Goal: Complete application form

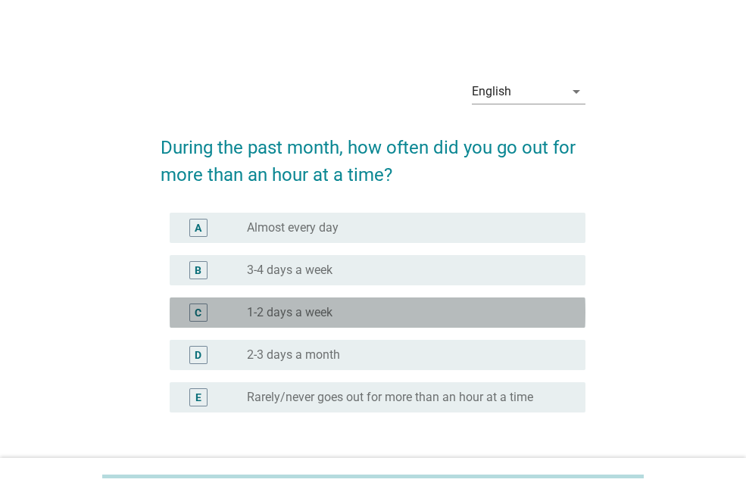
click at [293, 314] on label "1-2 days a week" at bounding box center [290, 312] width 86 height 15
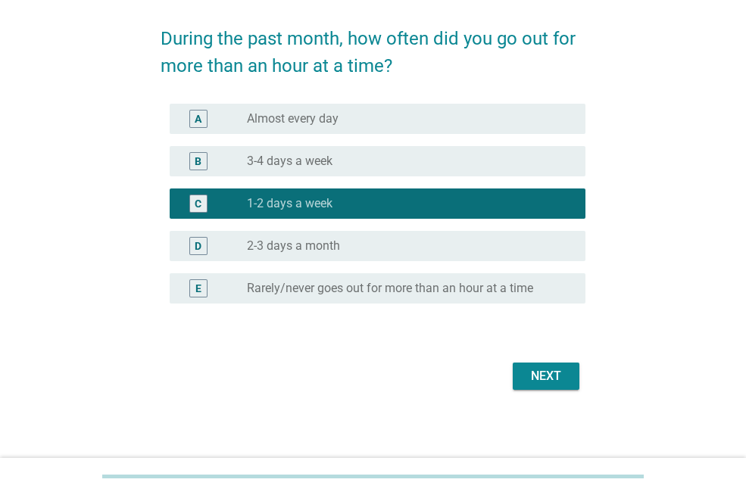
scroll to position [112, 0]
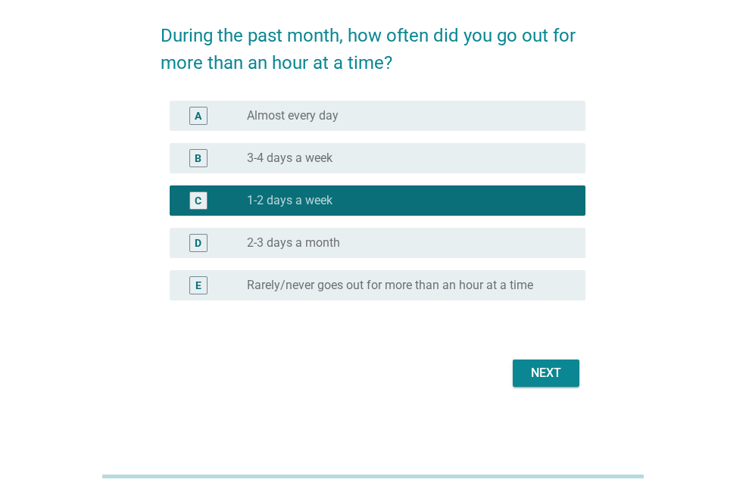
click at [545, 364] on div "Next" at bounding box center [546, 373] width 42 height 18
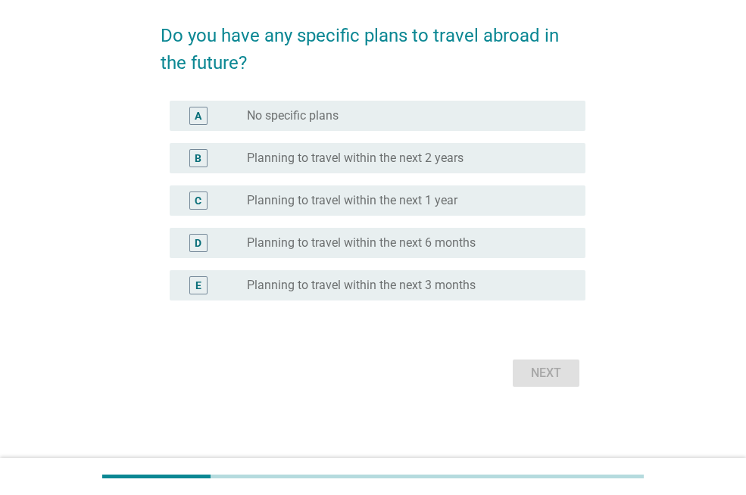
scroll to position [0, 0]
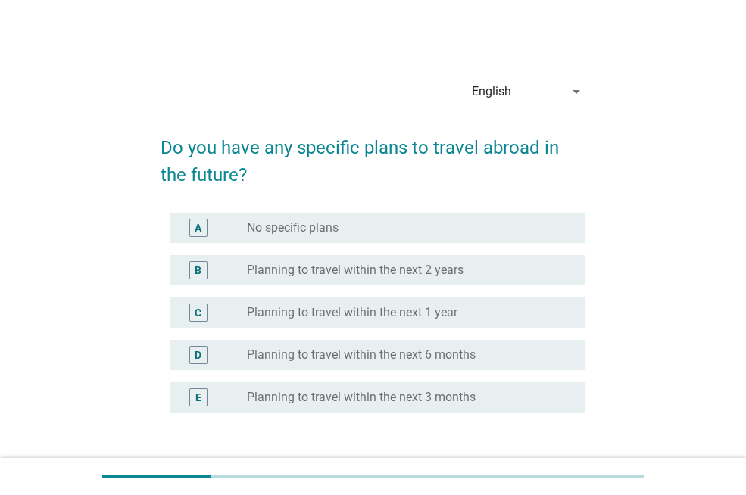
click at [480, 270] on div "radio_button_unchecked Planning to travel within the next 2 years" at bounding box center [404, 270] width 314 height 15
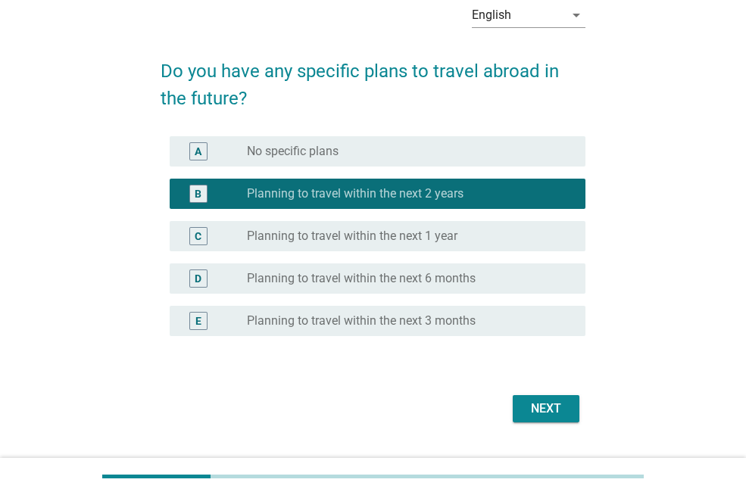
scroll to position [93, 0]
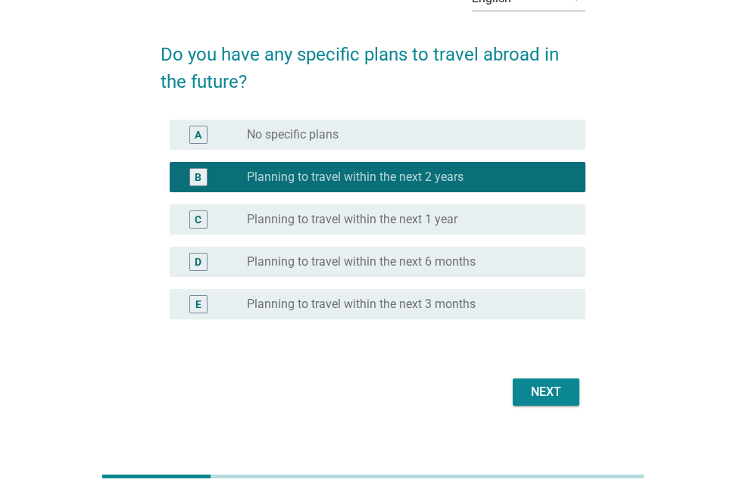
click at [557, 385] on div "Next" at bounding box center [546, 392] width 42 height 18
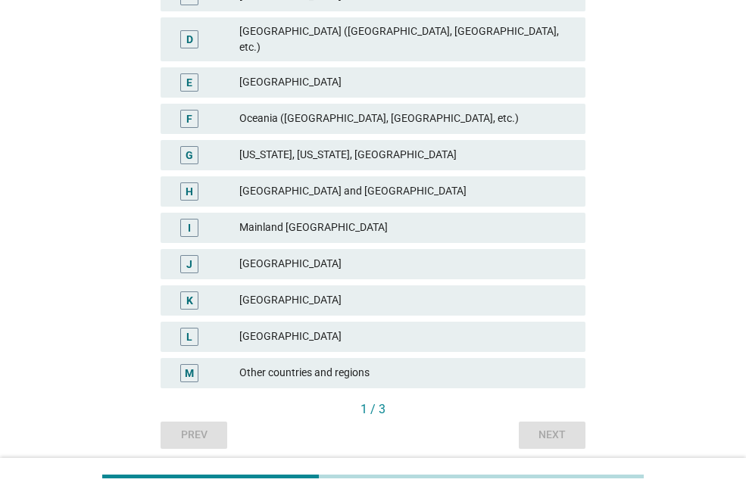
scroll to position [335, 0]
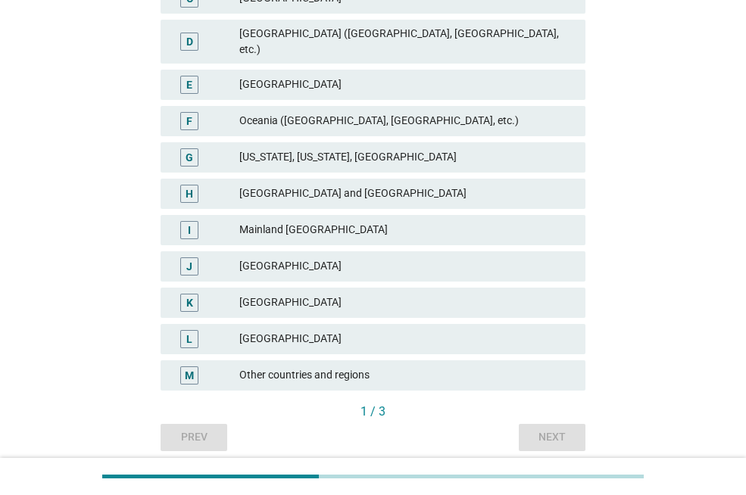
click at [533, 369] on div "Other countries and regions" at bounding box center [406, 376] width 334 height 18
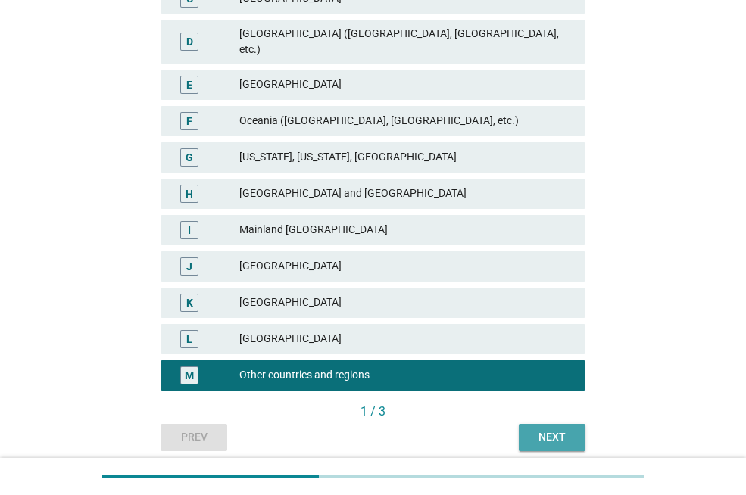
click at [552, 436] on button "Next" at bounding box center [552, 437] width 67 height 27
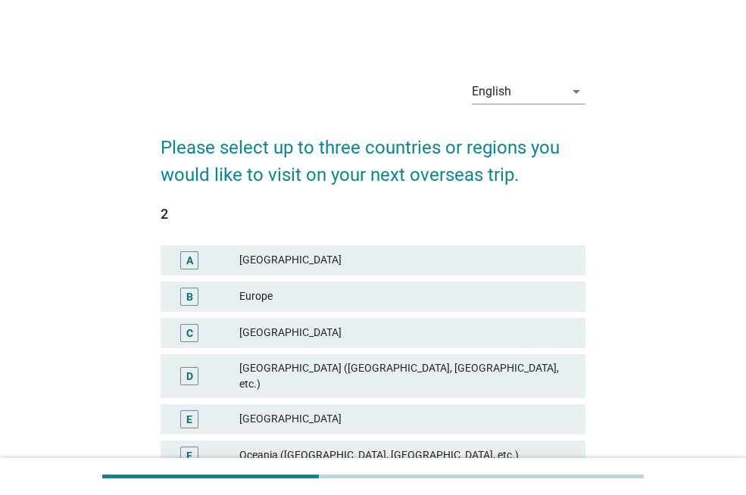
click at [552, 436] on span "1 A [GEOGRAPHIC_DATA] B [GEOGRAPHIC_DATA] C [GEOGRAPHIC_DATA] D [GEOGRAPHIC_DAT…" at bounding box center [373, 472] width 425 height 531
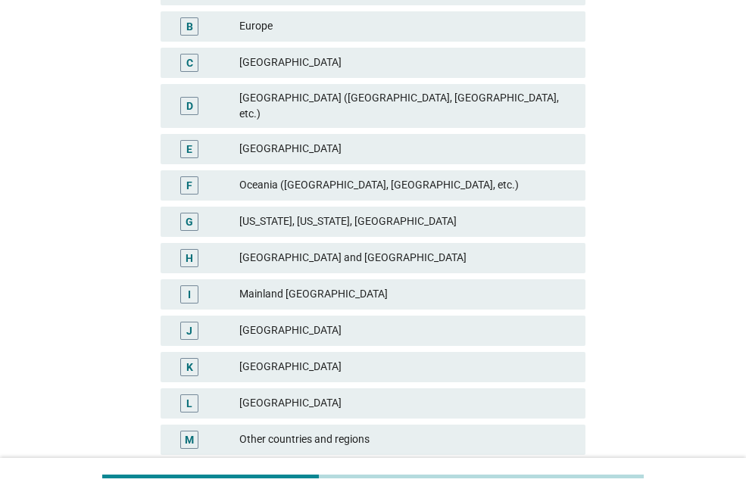
scroll to position [272, 0]
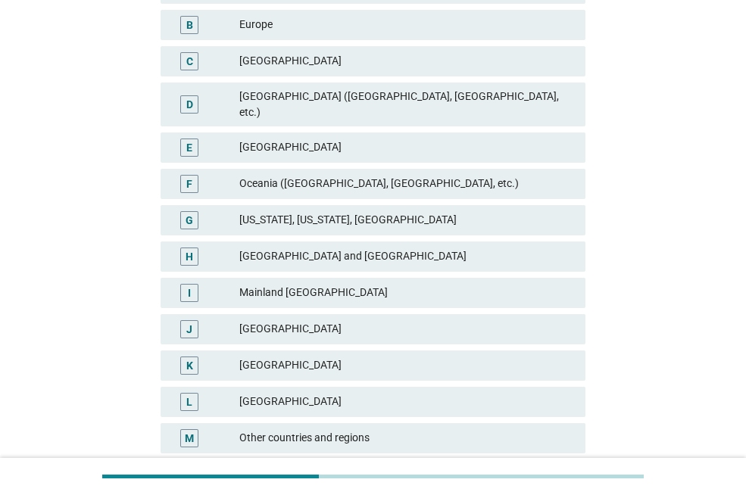
click at [459, 364] on div "K [GEOGRAPHIC_DATA]" at bounding box center [373, 366] width 425 height 30
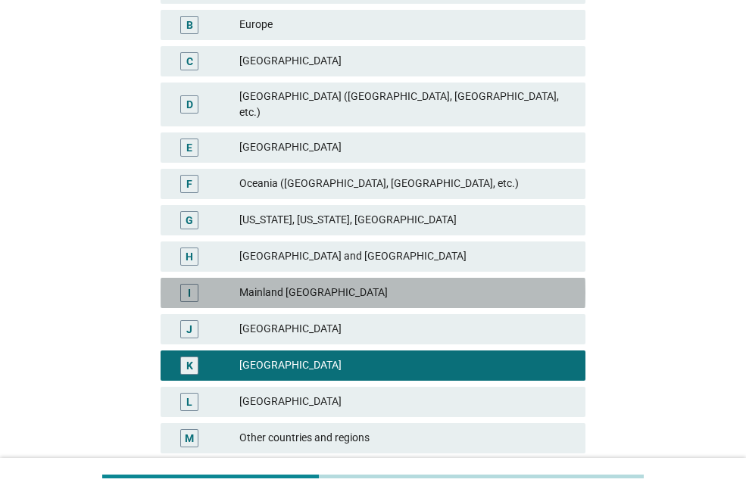
click at [402, 284] on div "Mainland [GEOGRAPHIC_DATA]" at bounding box center [406, 293] width 334 height 18
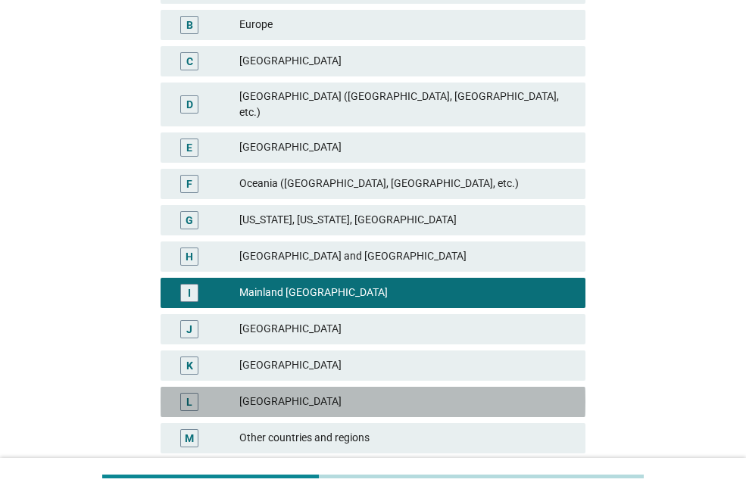
click at [358, 393] on div "[GEOGRAPHIC_DATA]" at bounding box center [406, 402] width 334 height 18
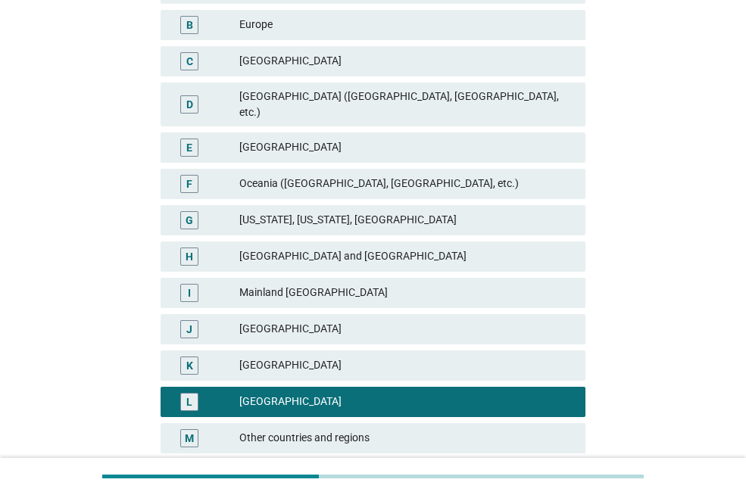
click at [306, 284] on div "Mainland [GEOGRAPHIC_DATA]" at bounding box center [406, 293] width 334 height 18
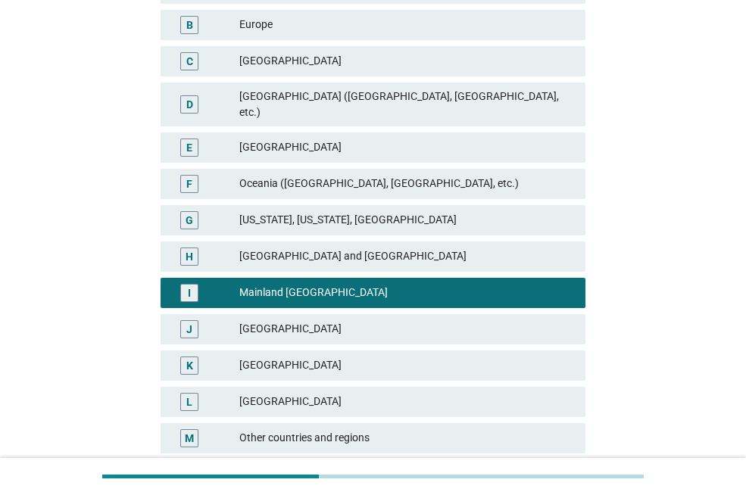
click at [268, 393] on div "[GEOGRAPHIC_DATA]" at bounding box center [406, 402] width 334 height 18
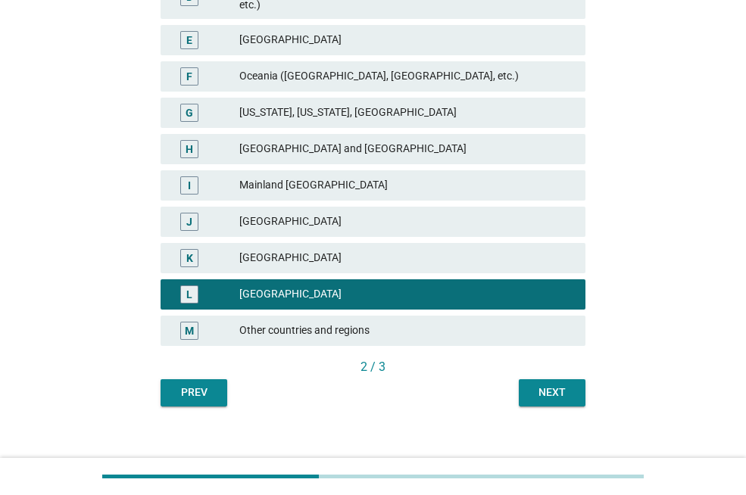
scroll to position [381, 0]
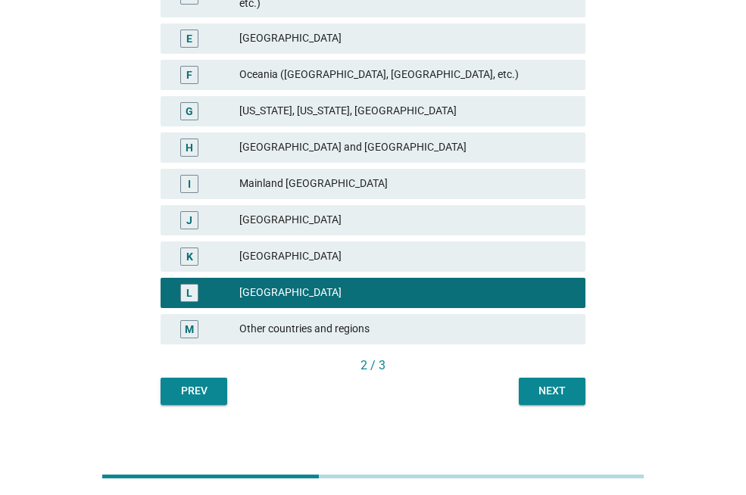
click at [558, 383] on div "Next" at bounding box center [552, 391] width 42 height 16
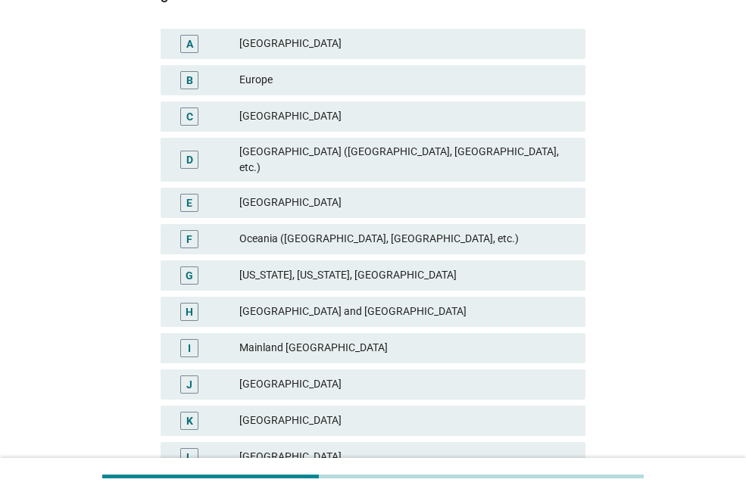
scroll to position [215, 0]
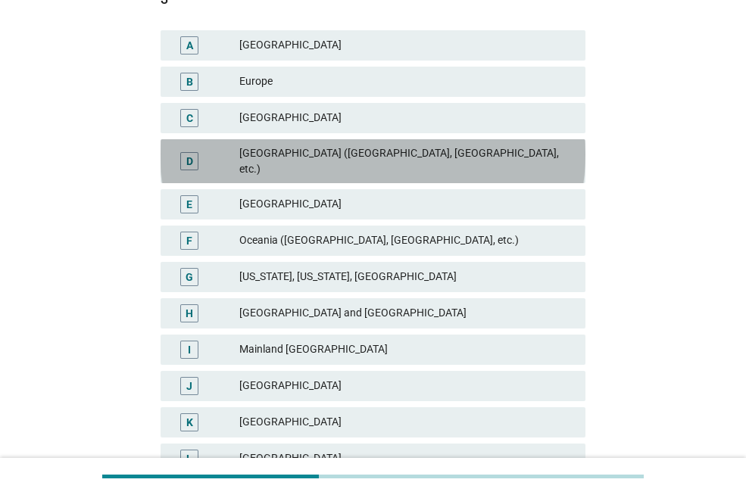
click at [503, 159] on div "[GEOGRAPHIC_DATA] ([GEOGRAPHIC_DATA], [GEOGRAPHIC_DATA], etc.)" at bounding box center [406, 161] width 334 height 32
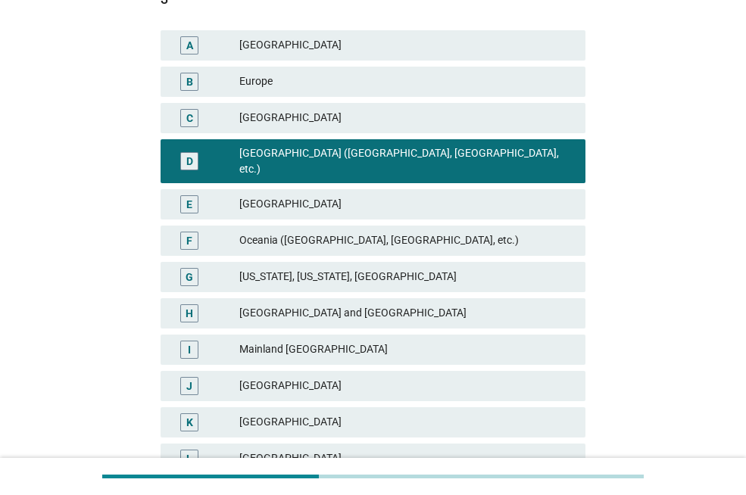
scroll to position [381, 0]
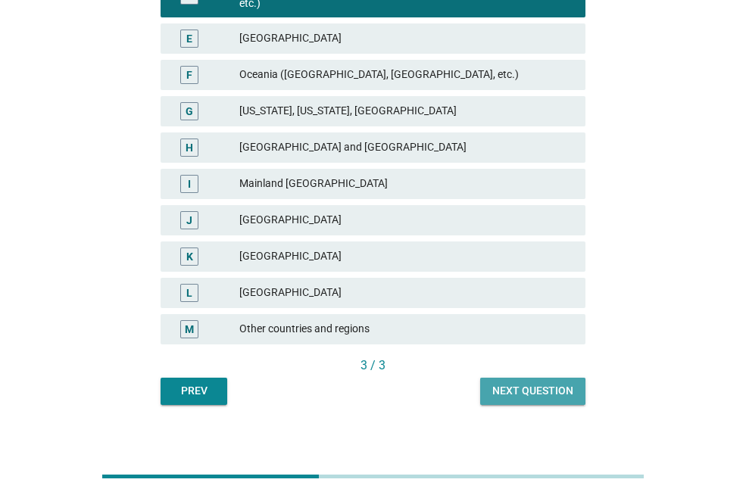
click at [559, 383] on div "Next question" at bounding box center [532, 391] width 81 height 16
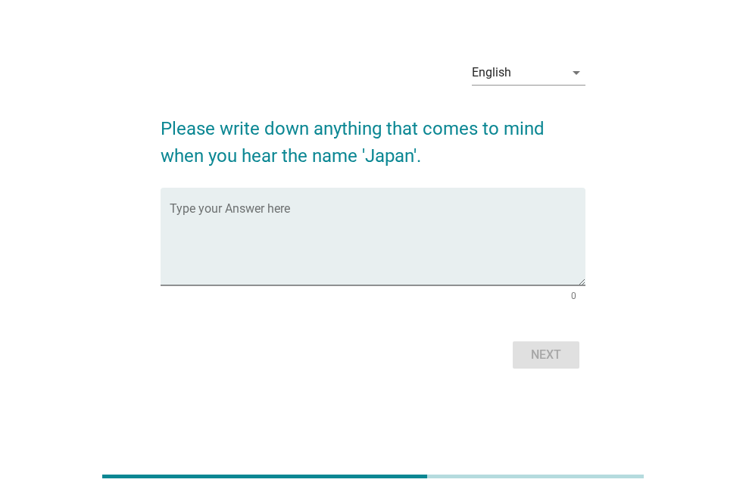
scroll to position [0, 0]
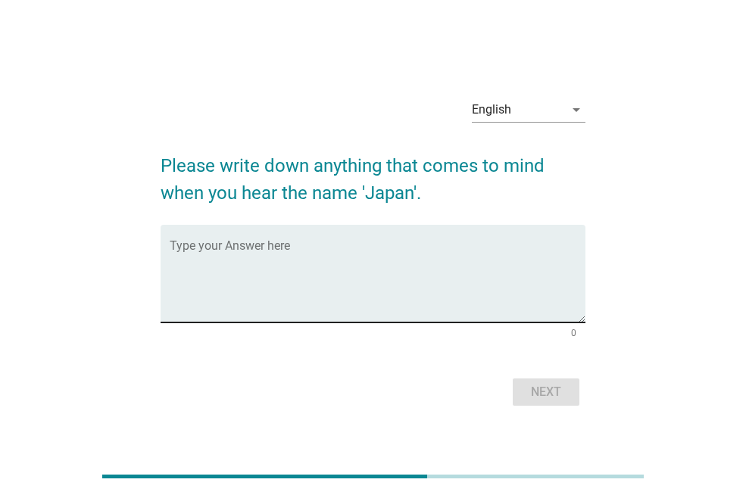
click at [407, 239] on div "Type your Answer here" at bounding box center [378, 274] width 416 height 98
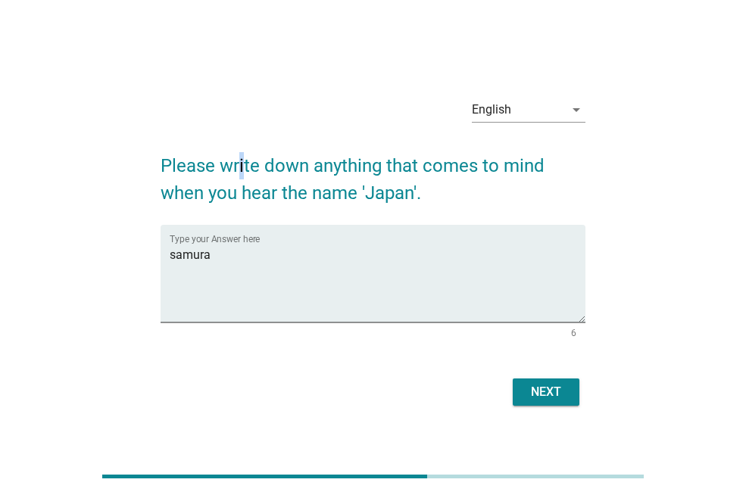
click at [245, 164] on h2 "Please write down anything that comes to mind when you hear the name 'Japan'." at bounding box center [373, 172] width 425 height 70
copy h2 "i"
click at [240, 250] on textarea "samura" at bounding box center [378, 283] width 416 height 80
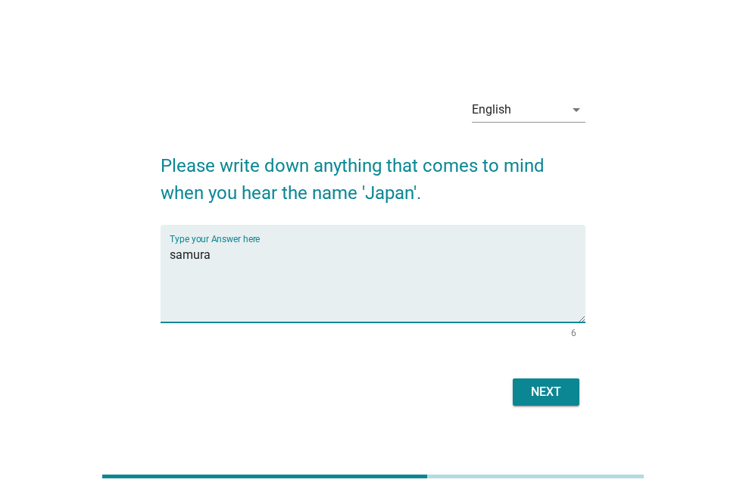
paste textarea "i"
type textarea "samurai and ninja"
click at [532, 380] on button "Next" at bounding box center [546, 392] width 67 height 27
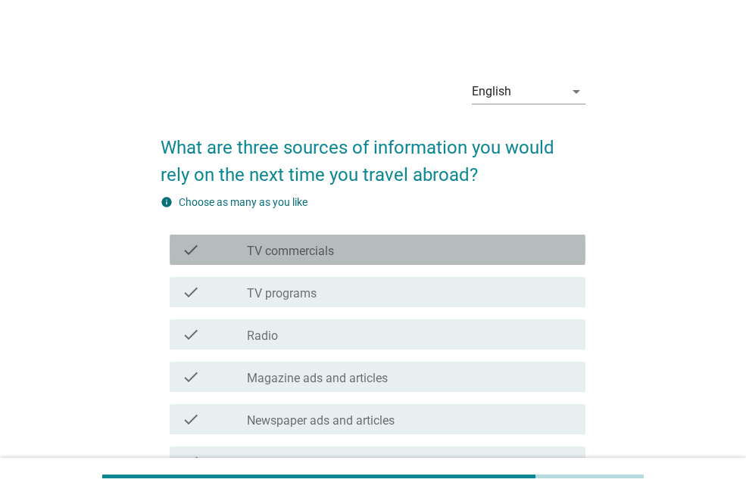
click at [507, 256] on div "check_box_outline_blank TV commercials" at bounding box center [410, 250] width 326 height 18
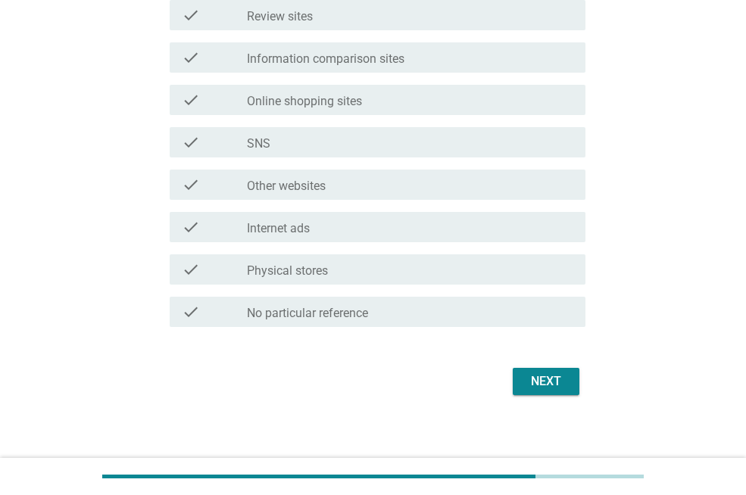
scroll to position [540, 0]
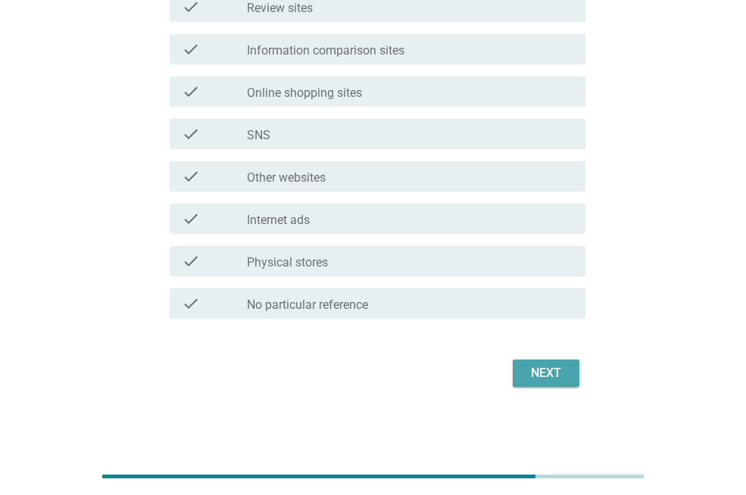
click at [532, 374] on div "Next" at bounding box center [546, 373] width 42 height 18
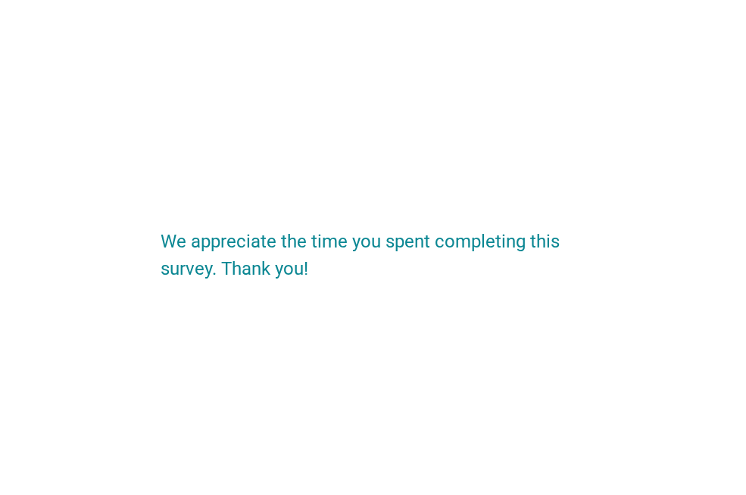
scroll to position [0, 0]
